Goal: Task Accomplishment & Management: Complete application form

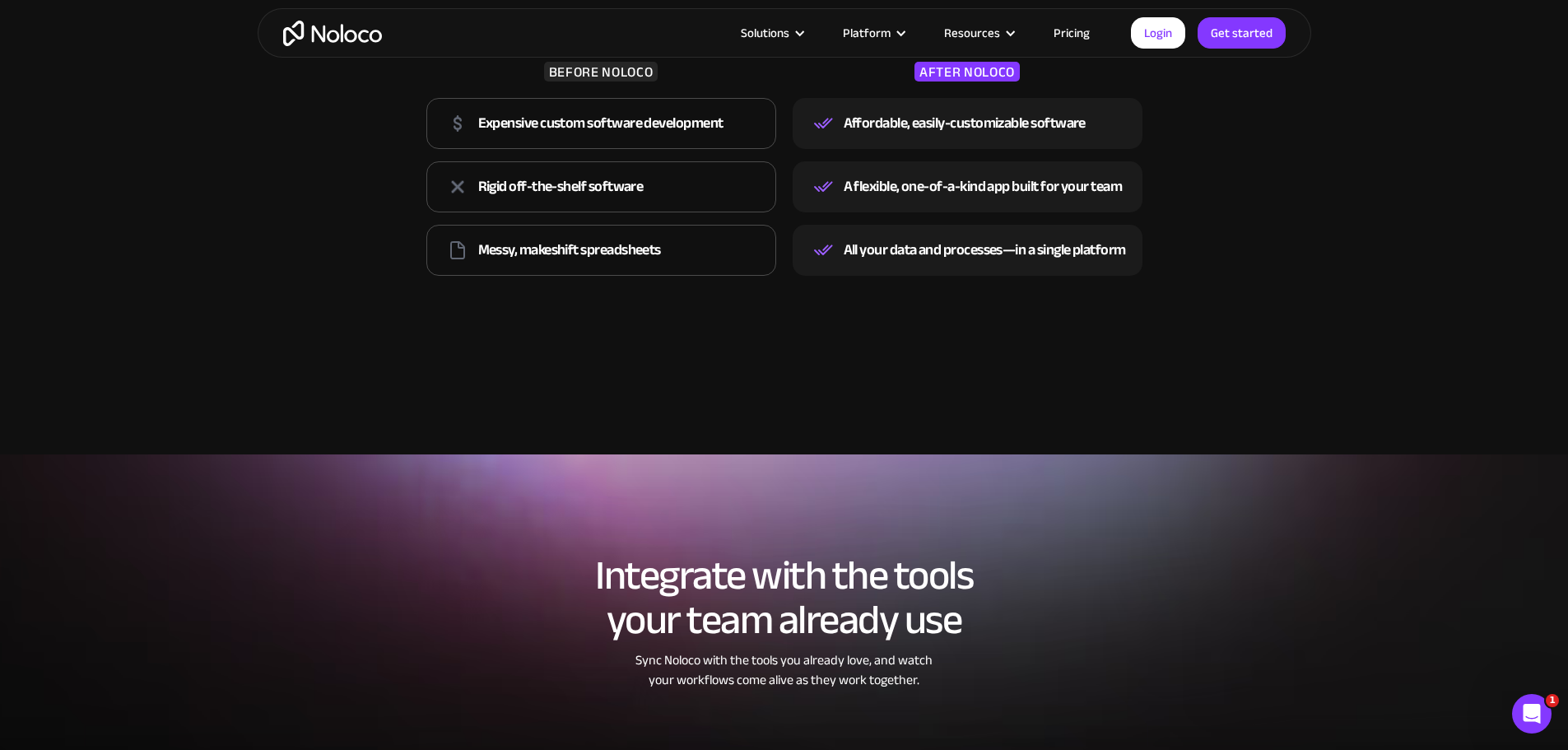
scroll to position [2306, 0]
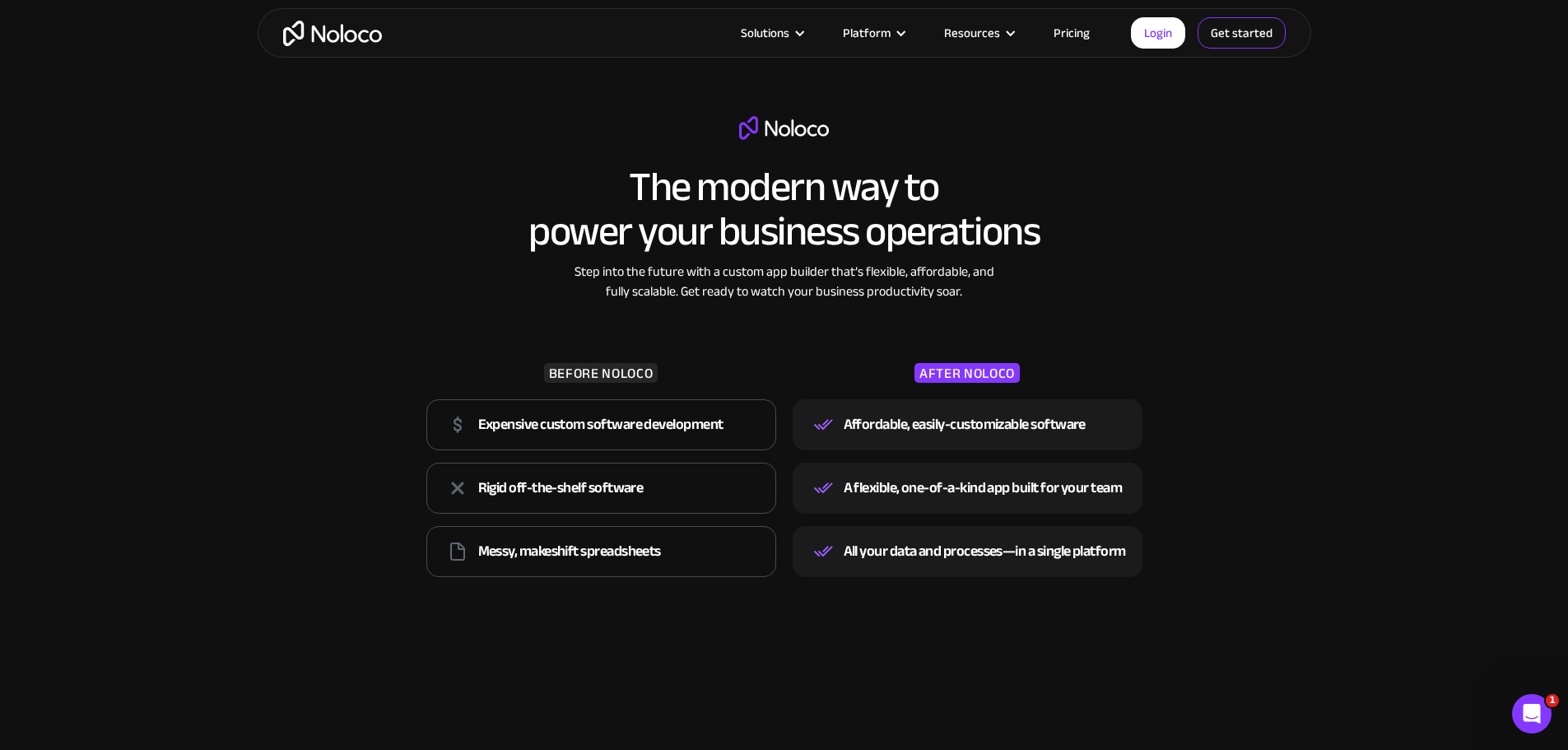
click at [0, 0] on link "Get started" at bounding box center [0, 0] width 0 height 0
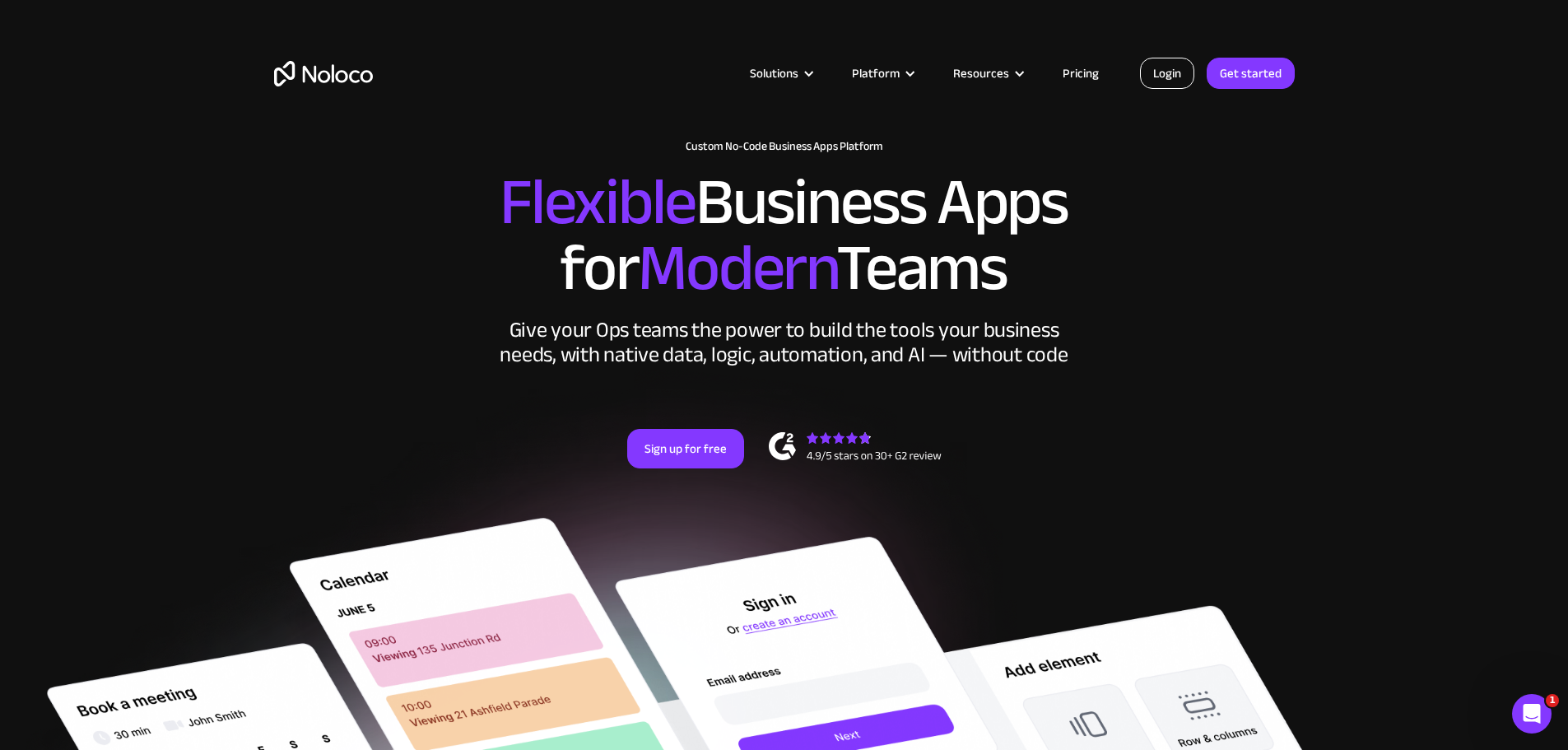
click at [1181, 75] on link "Login" at bounding box center [1167, 73] width 54 height 32
